Goal: Check status: Check status

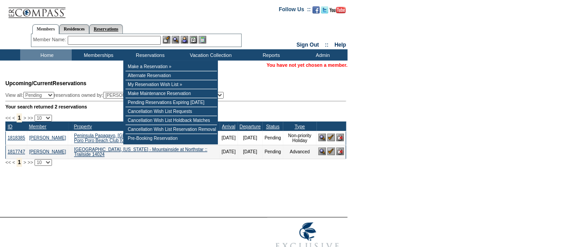
click at [123, 25] on link "Reservations" at bounding box center [106, 28] width 34 height 9
click at [100, 36] on input "text" at bounding box center [84, 40] width 39 height 9
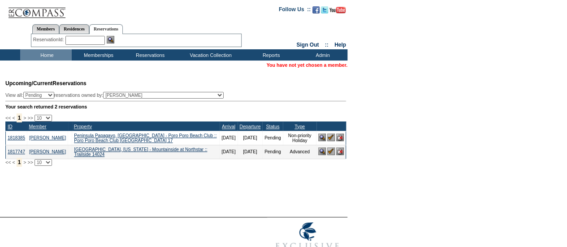
paste input "1802766"
type input "1802766"
click at [113, 40] on img at bounding box center [111, 40] width 8 height 8
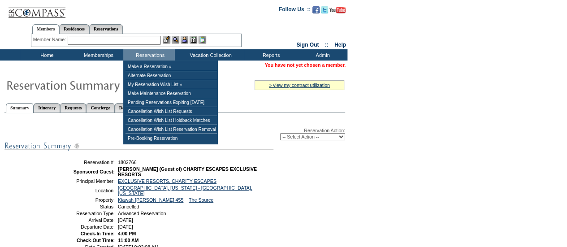
click at [135, 41] on input "text" at bounding box center [114, 40] width 93 height 9
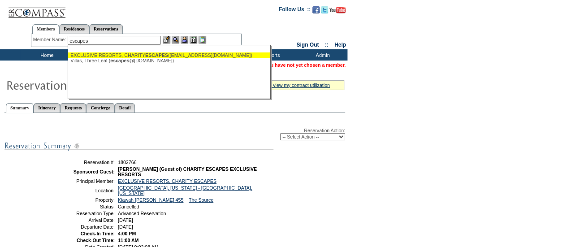
click at [129, 57] on div "EXCLUSIVE RESORTS, CHARITY ESCAPES ([EMAIL_ADDRESS][DOMAIN_NAME])" at bounding box center [168, 54] width 197 height 5
type input "EXCLUSIVE RESORTS, CHARITY ESCAPES ([EMAIL_ADDRESS][DOMAIN_NAME])"
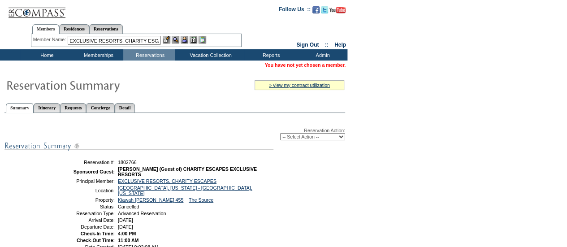
click at [188, 42] on img at bounding box center [185, 40] width 8 height 8
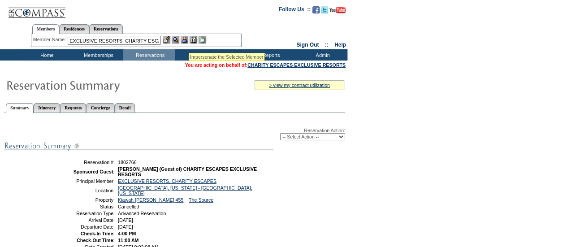
click at [169, 40] on img at bounding box center [167, 40] width 8 height 8
